Goal: Information Seeking & Learning: Learn about a topic

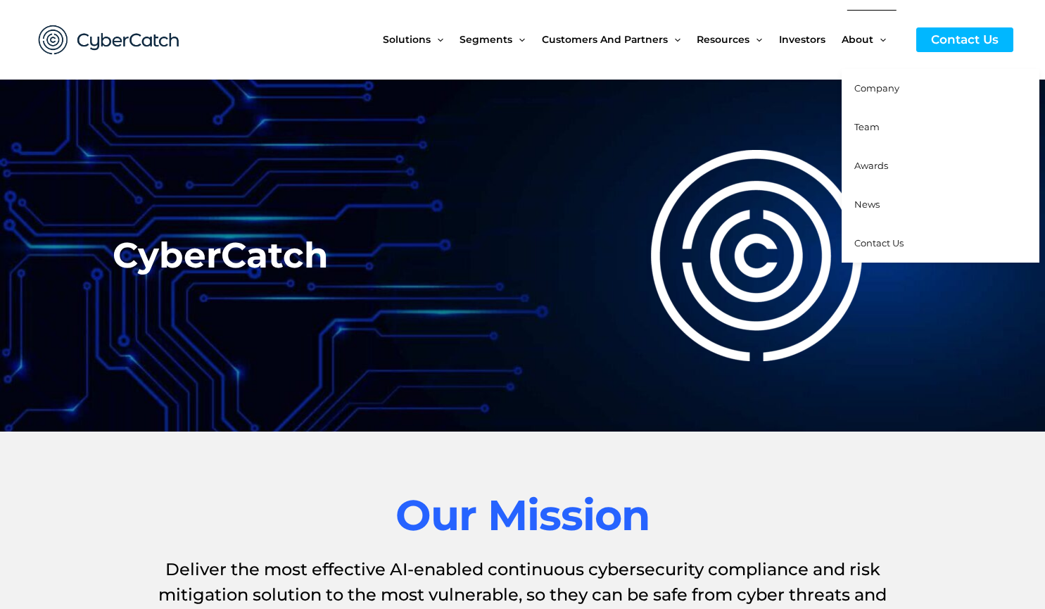
click at [881, 239] on span "Contact Us" at bounding box center [878, 242] width 49 height 11
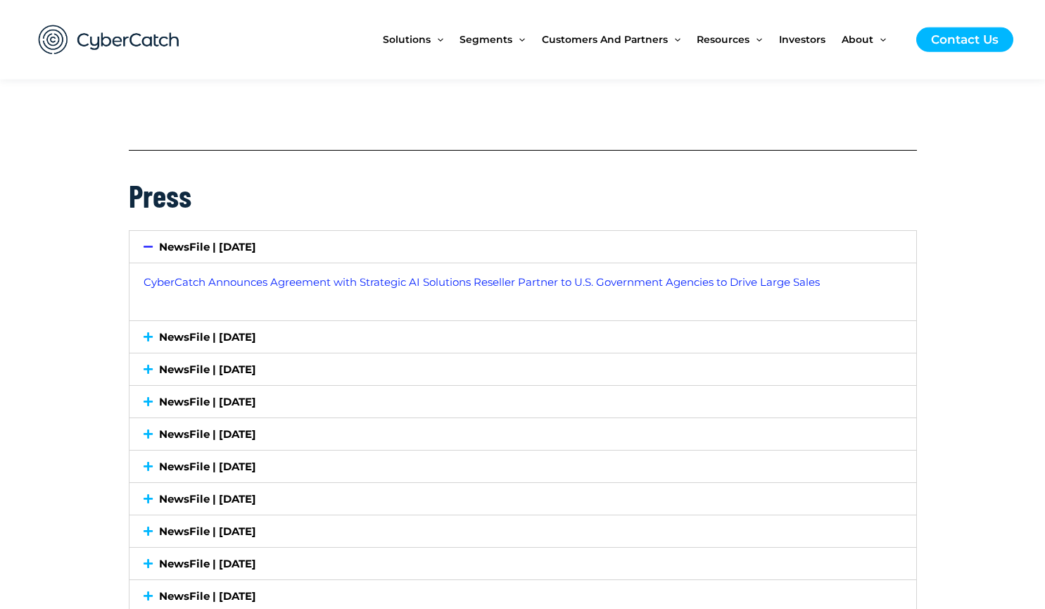
scroll to position [3482, 0]
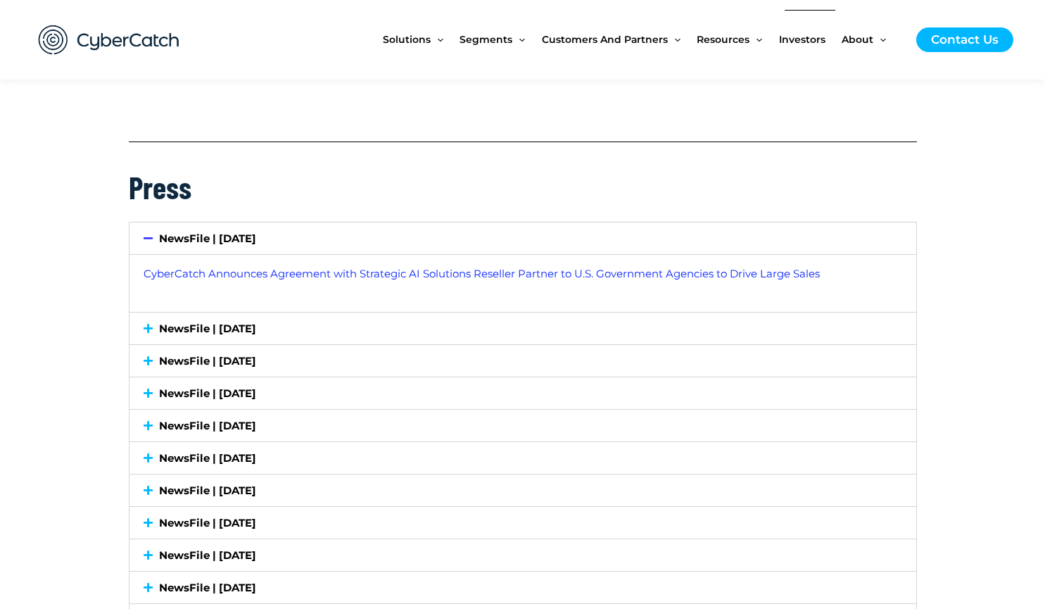
click at [801, 35] on span "Investors" at bounding box center [802, 39] width 46 height 59
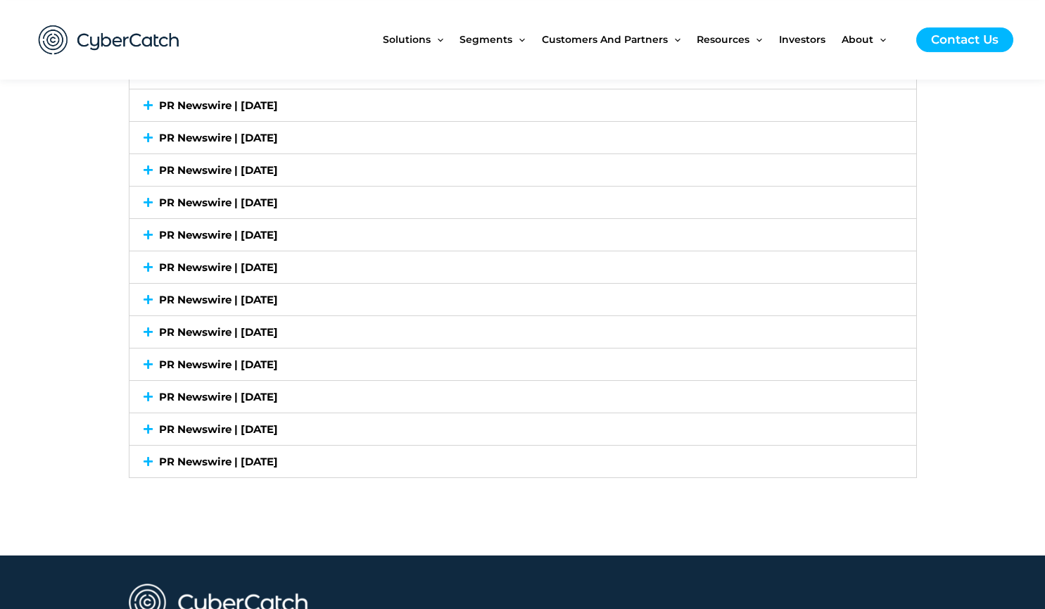
scroll to position [3808, 0]
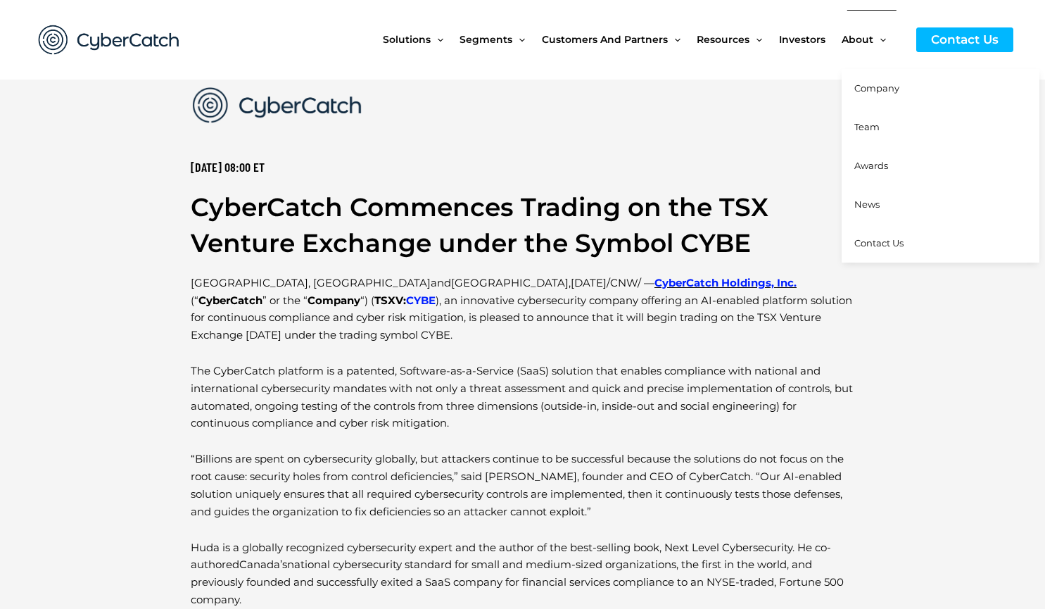
click at [865, 126] on span "Team" at bounding box center [866, 126] width 25 height 11
click at [871, 127] on span "Team" at bounding box center [866, 126] width 25 height 11
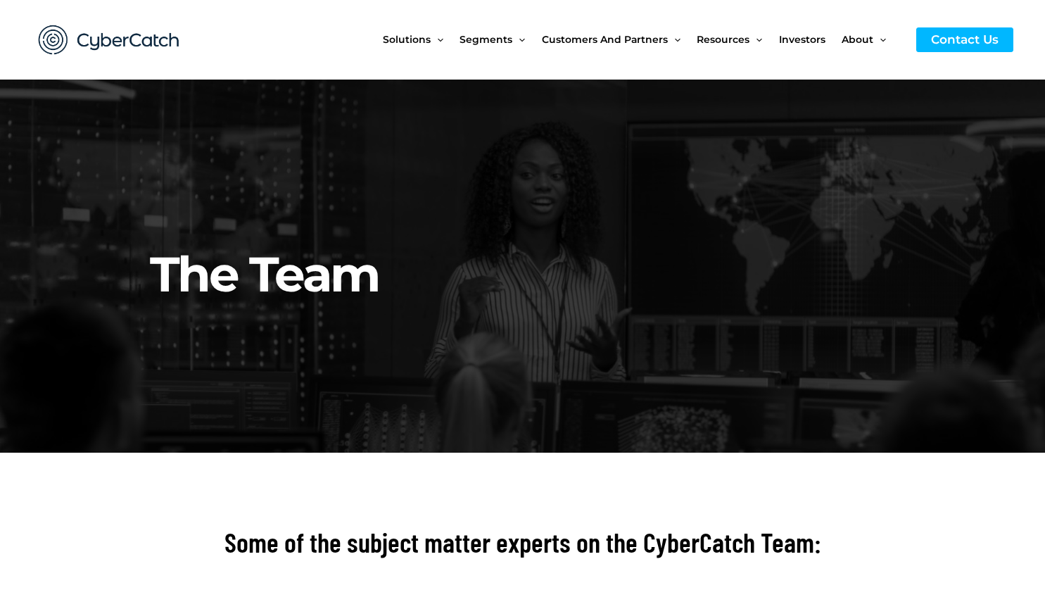
click at [814, 39] on span "Investors" at bounding box center [802, 39] width 46 height 59
